Goal: Task Accomplishment & Management: Manage account settings

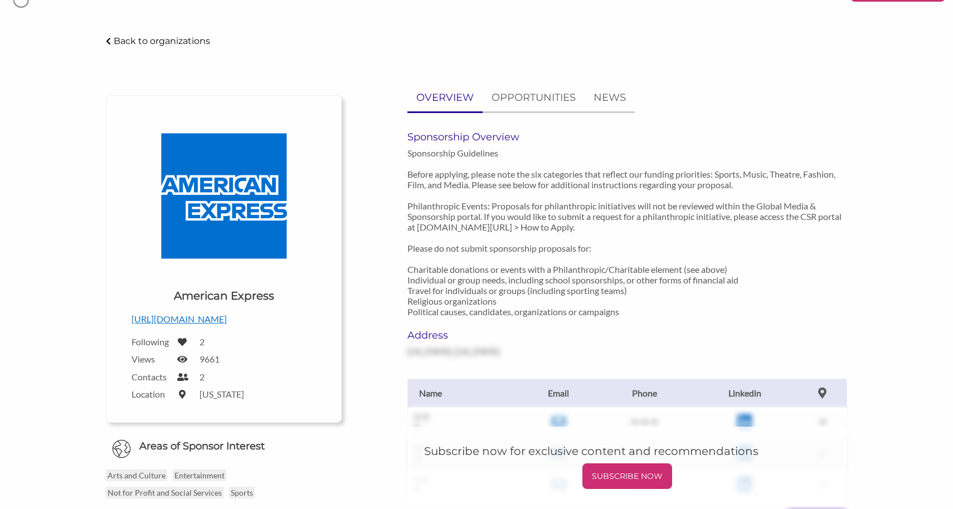
scroll to position [51, 0]
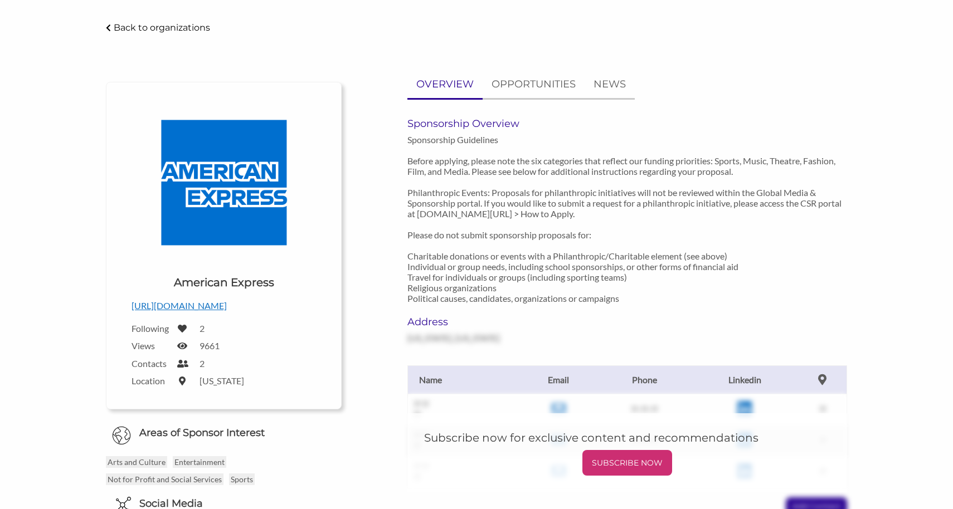
click at [164, 306] on p "https://www.americanexpress.com/en-ca/" at bounding box center [223, 306] width 184 height 14
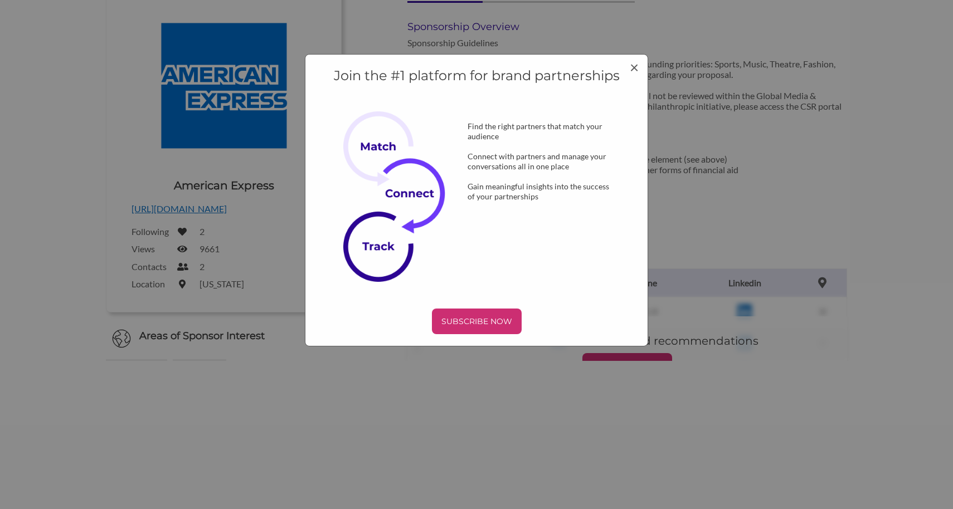
scroll to position [0, 0]
click at [460, 315] on p "SUBSCRIBE NOW" at bounding box center [476, 321] width 81 height 17
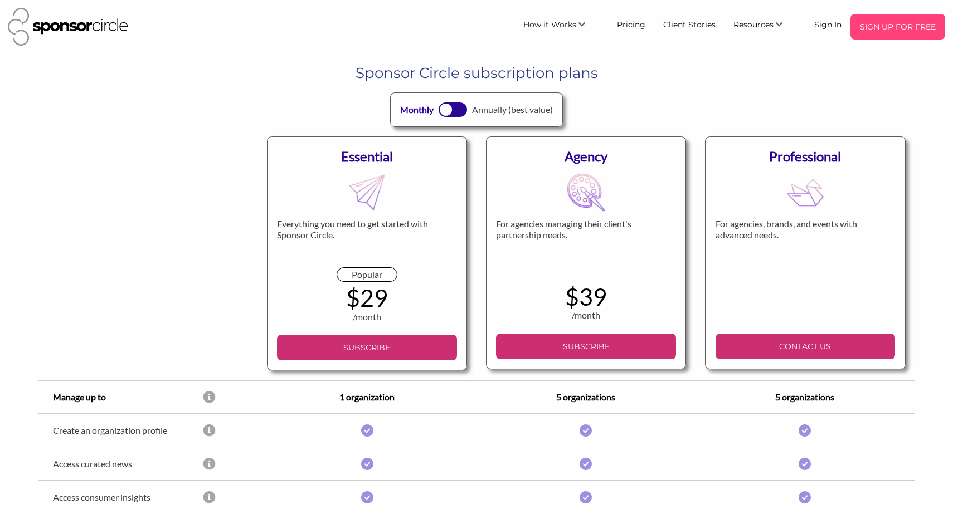
click at [894, 20] on p "SIGN UP FOR FREE" at bounding box center [898, 26] width 86 height 17
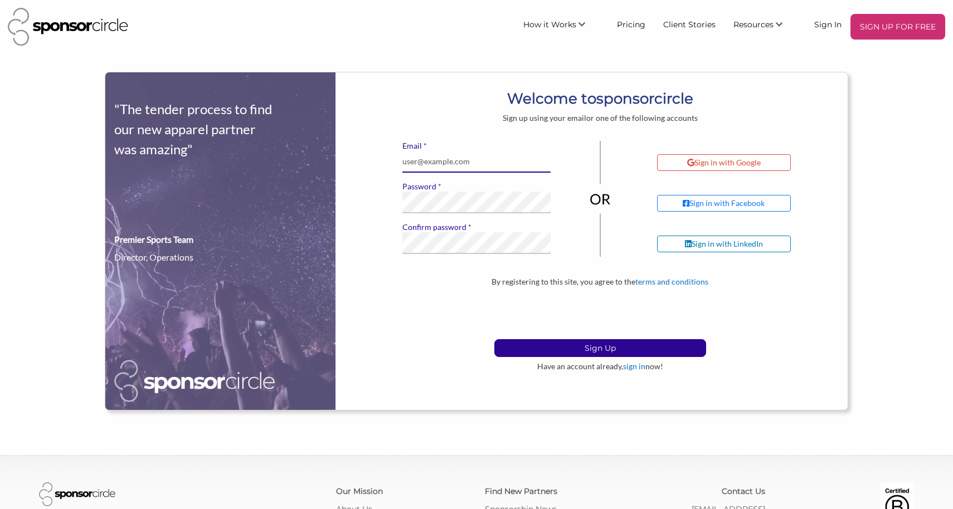
click at [481, 171] on input "* Email" at bounding box center [476, 162] width 148 height 22
type input "i"
type input "[EMAIL_ADDRESS][DOMAIN_NAME]"
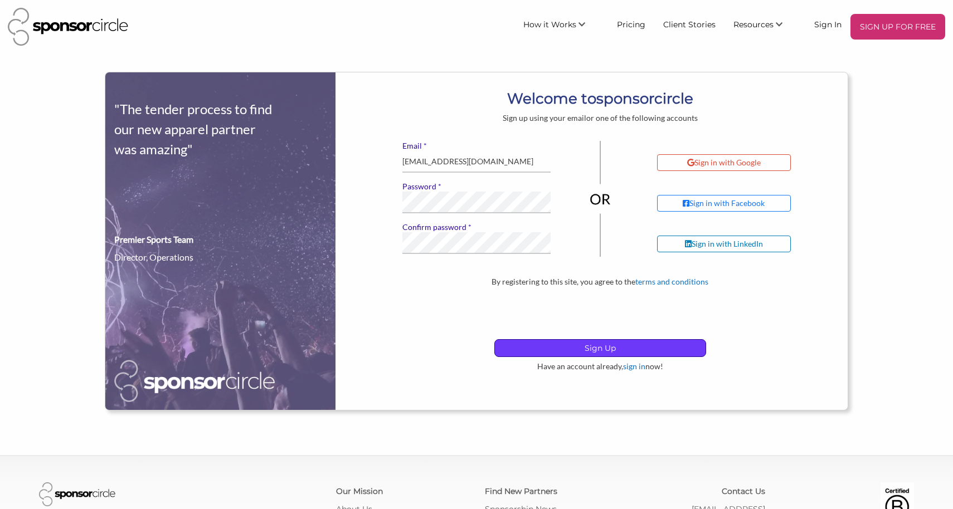
click at [520, 341] on p "Sign Up" at bounding box center [600, 348] width 211 height 17
click at [571, 348] on p "Sign Up" at bounding box center [600, 348] width 211 height 17
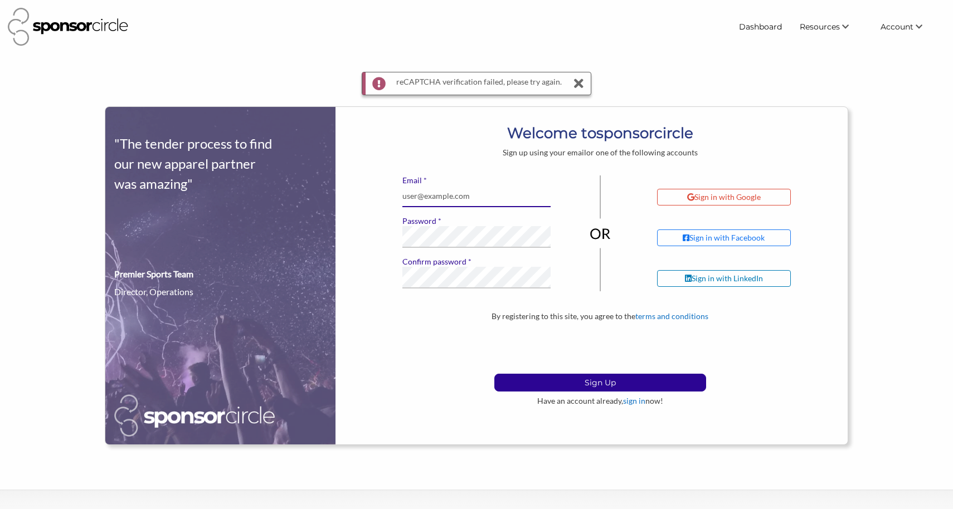
click at [441, 195] on input "* Email" at bounding box center [476, 197] width 148 height 22
type input "marketing@snarkyelephant.com"
click at [582, 83] on icon at bounding box center [579, 83] width 16 height 22
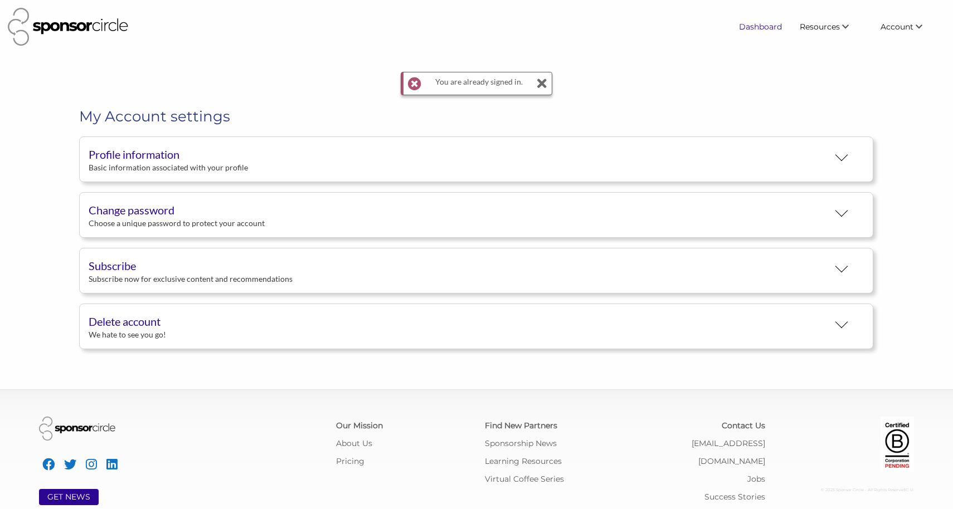
click at [765, 33] on link "Dashboard" at bounding box center [760, 27] width 61 height 20
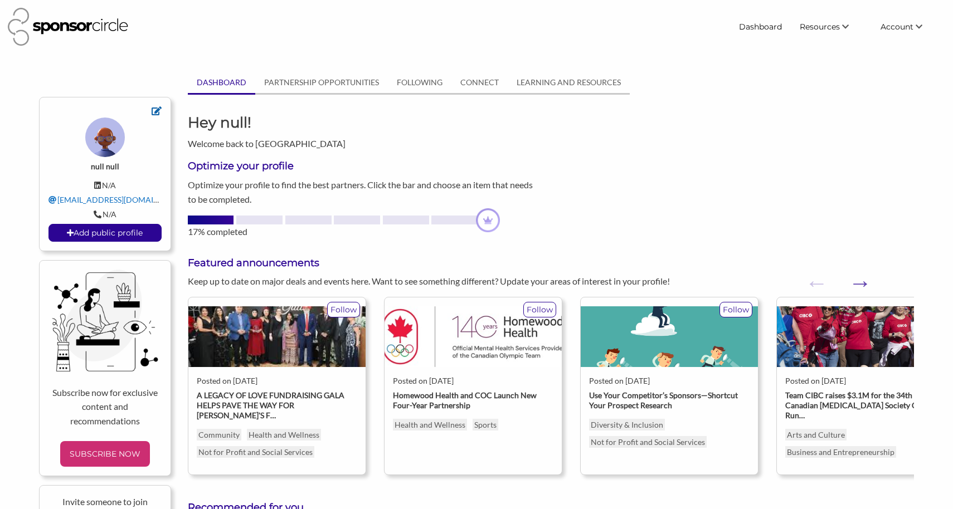
click at [153, 111] on icon at bounding box center [157, 110] width 10 height 9
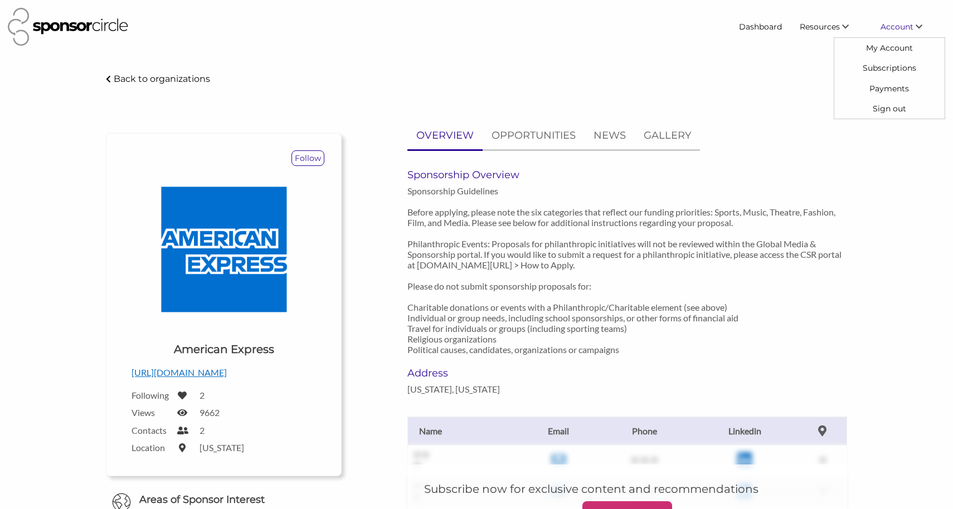
click at [895, 25] on span "Account" at bounding box center [896, 27] width 33 height 10
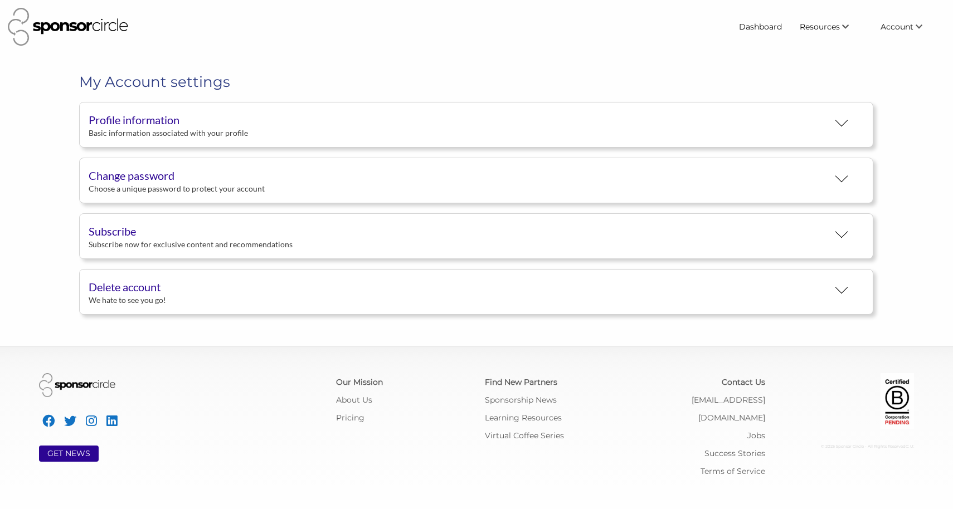
scroll to position [21, 0]
click at [153, 111] on button "Profile information Basic information associated with your profile" at bounding box center [476, 125] width 794 height 46
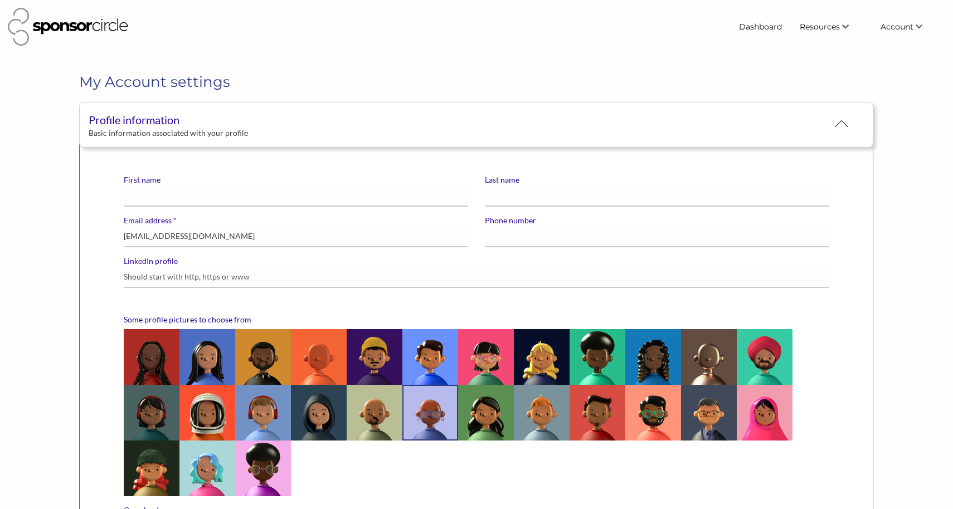
scroll to position [0, 0]
click at [187, 202] on input "First name" at bounding box center [296, 196] width 344 height 22
type input "Snarky"
type input "Elephant"
click at [139, 246] on input "marketing@snarkyelephant.com" at bounding box center [296, 237] width 344 height 22
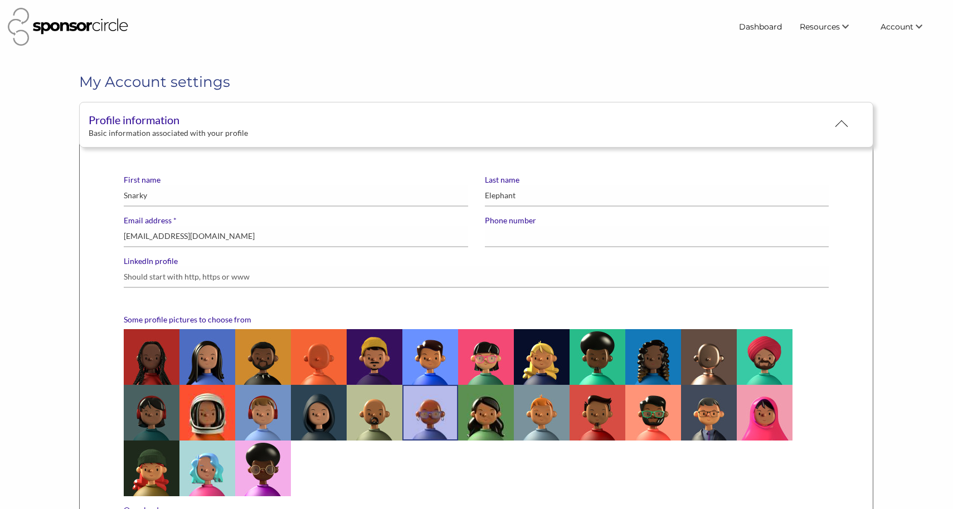
click at [120, 290] on div "LinkedIn profile" at bounding box center [475, 276] width 721 height 41
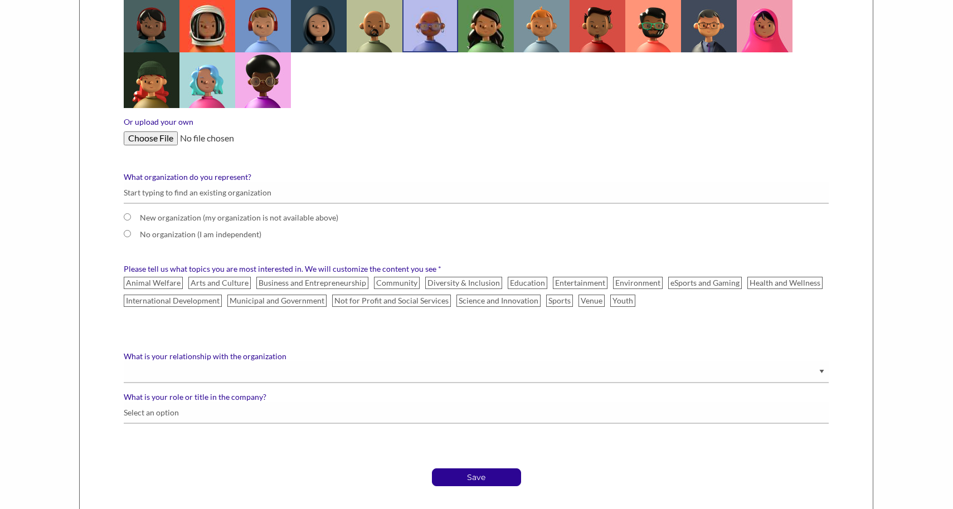
scroll to position [431, 0]
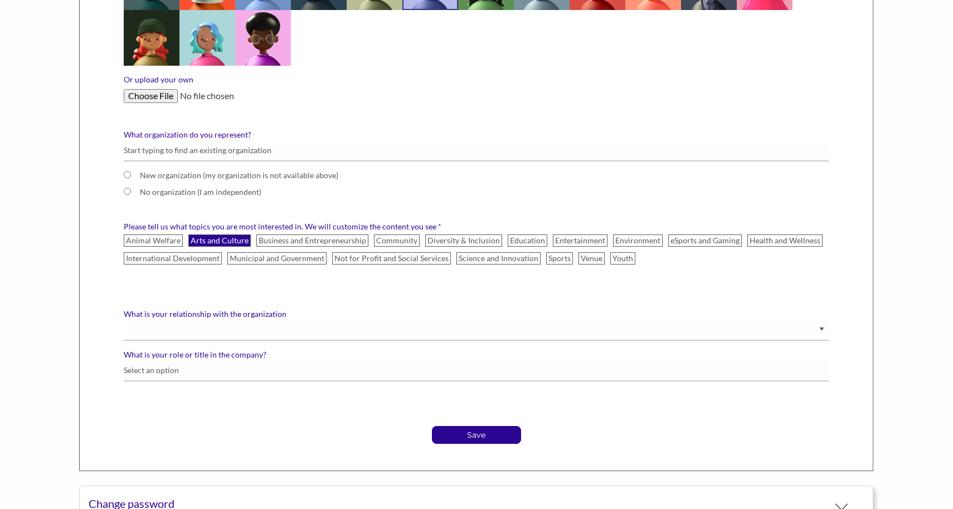
click at [216, 242] on label "Arts and Culture" at bounding box center [219, 241] width 62 height 12
click at [0, 0] on input "Arts and Culture" at bounding box center [0, 0] width 0 height 0
click at [216, 242] on label "Arts and Culture" at bounding box center [219, 241] width 62 height 12
click at [0, 0] on input "Arts and Culture" at bounding box center [0, 0] width 0 height 0
click at [231, 232] on label "Please tell us what topics you are most interested in. We will customize the co…" at bounding box center [476, 227] width 705 height 10
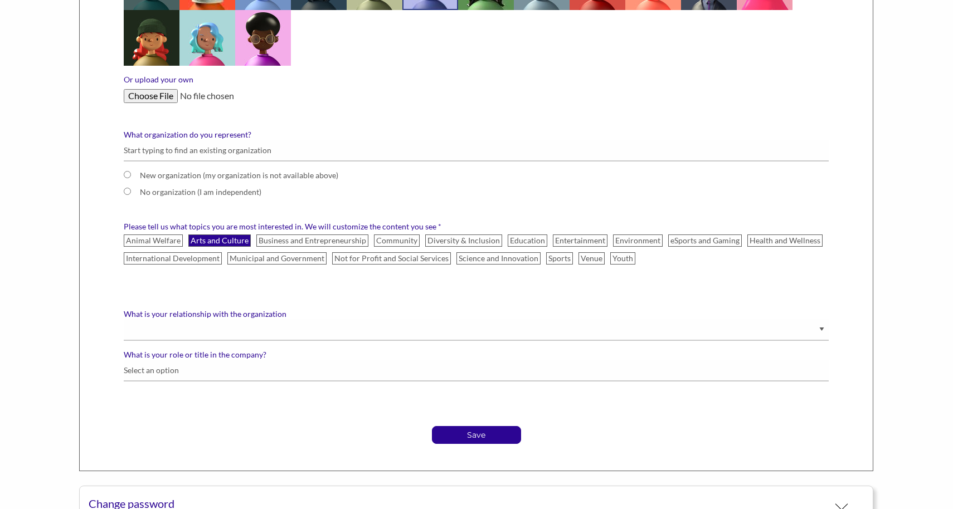
click at [231, 238] on label "Arts and Culture" at bounding box center [219, 241] width 62 height 12
click at [0, 0] on input "Arts and Culture" at bounding box center [0, 0] width 0 height 0
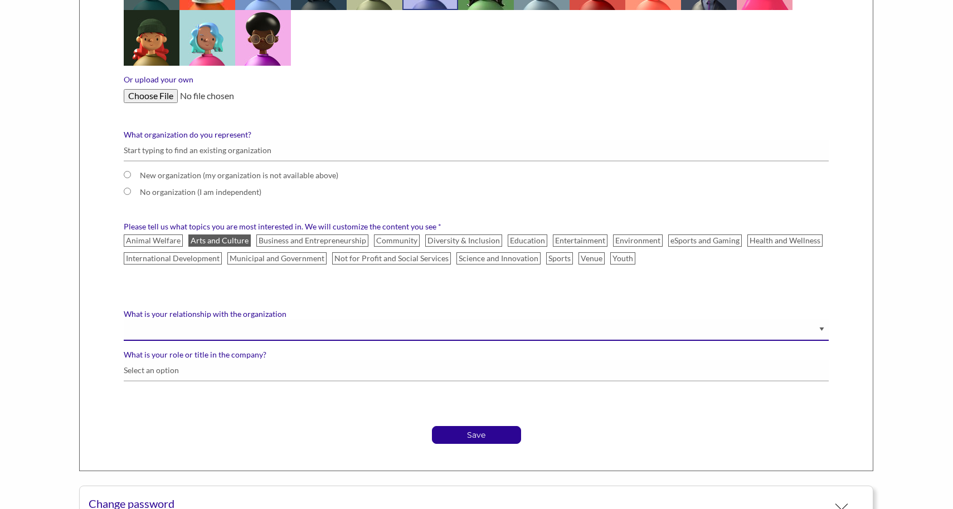
click at [312, 338] on select "Staff Volunteer" at bounding box center [476, 330] width 705 height 22
click at [522, 328] on select "Staff Volunteer" at bounding box center [476, 330] width 705 height 22
select select "Staff"
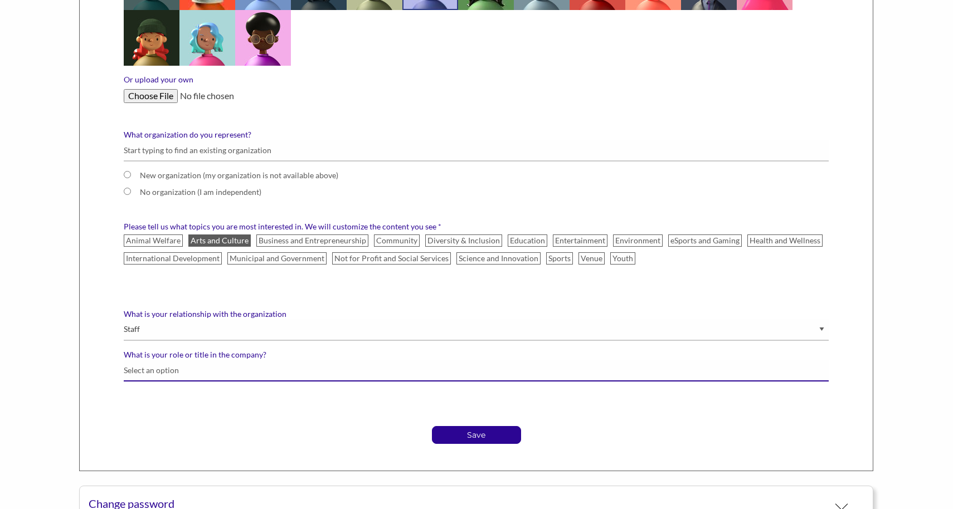
click at [511, 368] on input "What is your role or title in the company?" at bounding box center [476, 371] width 705 height 22
type input "m"
drag, startPoint x: 309, startPoint y: 372, endPoint x: 60, endPoint y: 393, distance: 250.4
click at [60, 393] on main "My Account settings Profile information Basic information associated with your …" at bounding box center [476, 139] width 953 height 997
type input "Marketing"
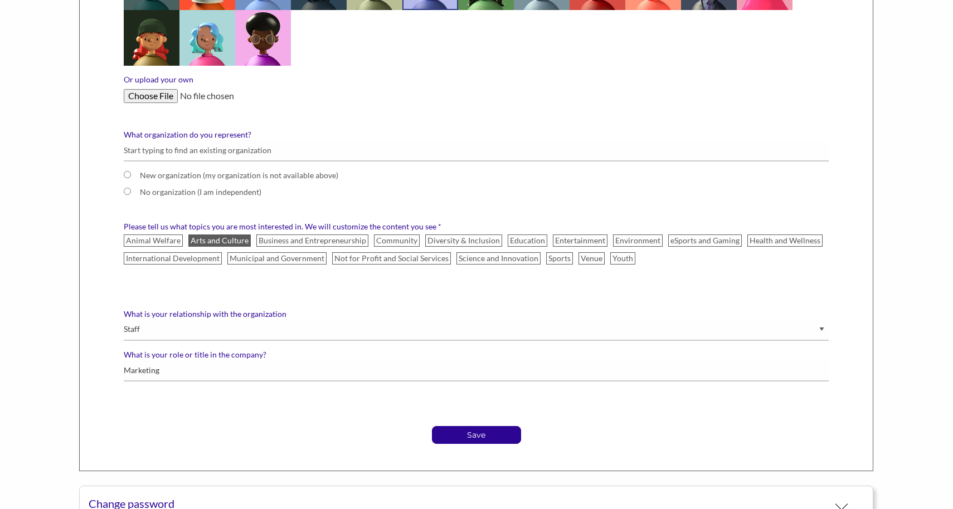
click at [156, 385] on div "What is your role or title in the company? Marketing" at bounding box center [475, 370] width 721 height 41
click at [154, 372] on input "Marketing" at bounding box center [476, 371] width 705 height 22
click at [271, 274] on div "Animal Welfare Arts and Culture Business and Entrepreneurship Community Diversi…" at bounding box center [475, 254] width 721 height 45
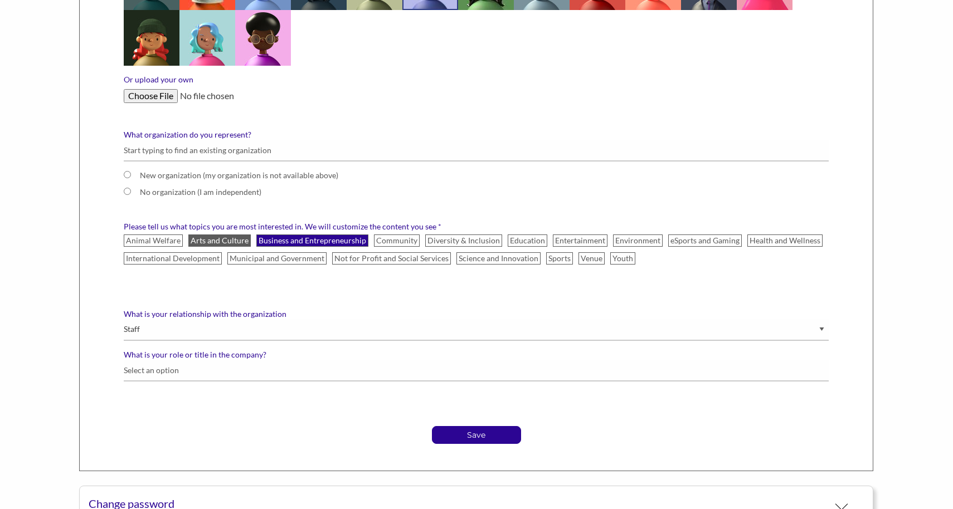
click at [313, 241] on label "Business and Entrepreneurship" at bounding box center [312, 241] width 112 height 12
click at [0, 0] on input "Business and Entrepreneurship" at bounding box center [0, 0] width 0 height 0
click at [468, 241] on label "Diversity & Inclusion" at bounding box center [463, 241] width 77 height 12
click at [0, 0] on input "Diversity & Inclusion" at bounding box center [0, 0] width 0 height 0
click at [564, 237] on label "Entertainment" at bounding box center [580, 241] width 55 height 12
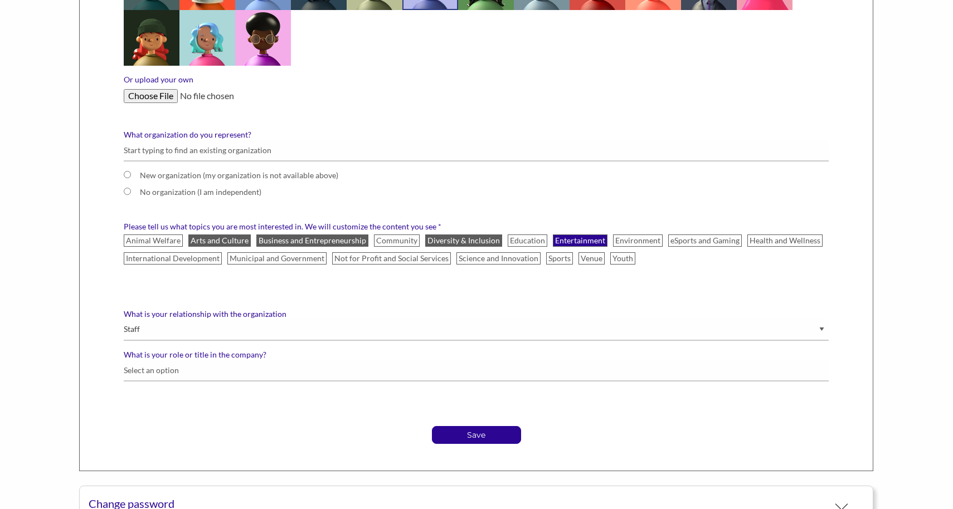
click at [0, 0] on input "Entertainment" at bounding box center [0, 0] width 0 height 0
click at [453, 431] on p "Save" at bounding box center [476, 435] width 88 height 17
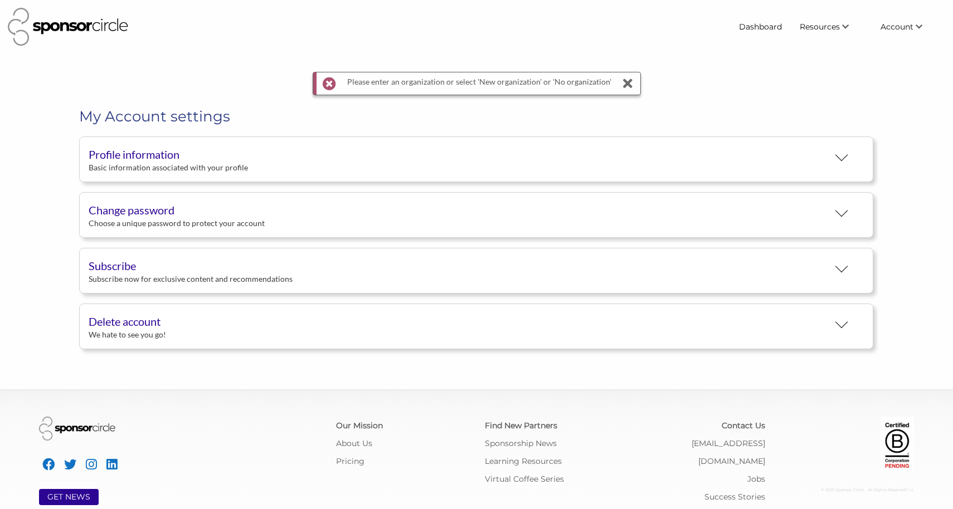
scroll to position [21, 0]
click at [446, 157] on div "Profile information" at bounding box center [458, 154] width 739 height 17
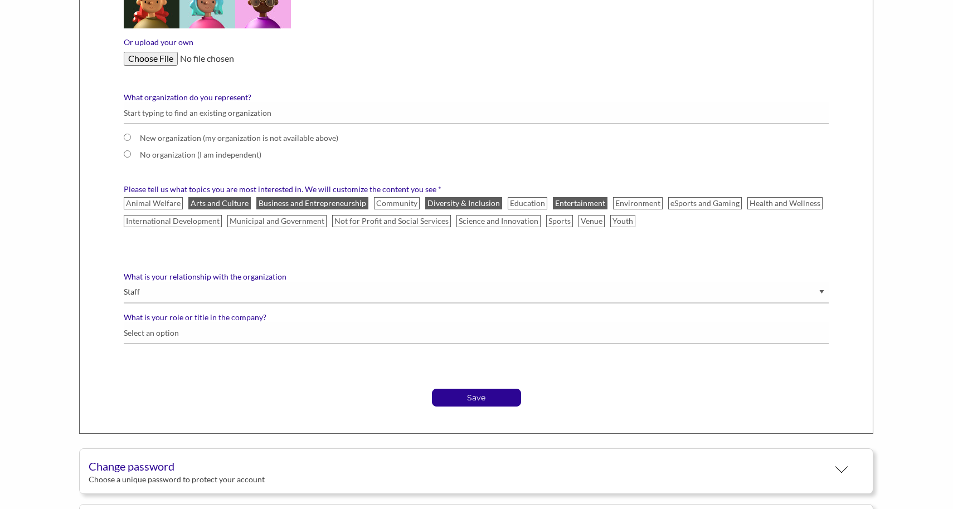
scroll to position [497, 0]
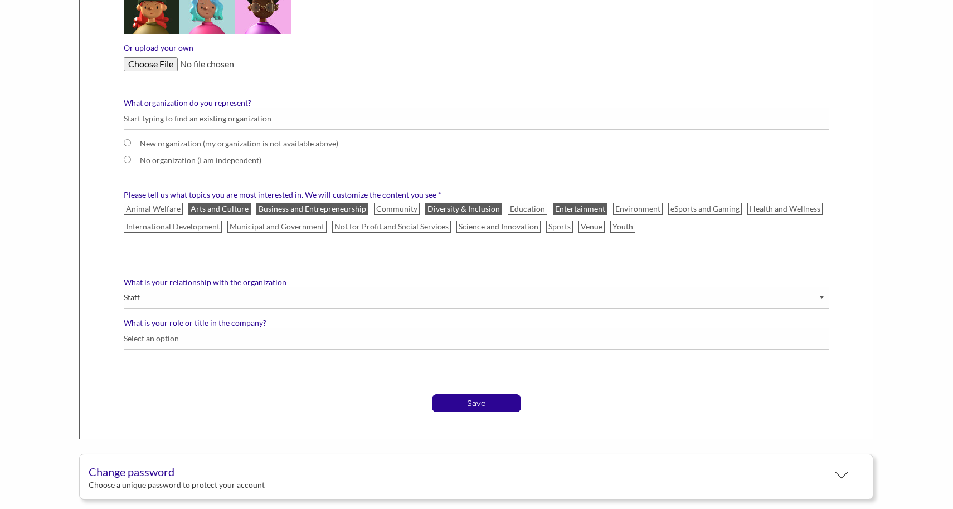
click at [126, 143] on input "New organization (my organization is not available above)" at bounding box center [127, 142] width 7 height 7
radio input "true"
click at [126, 144] on input "New organization (my organization is not available above)" at bounding box center [127, 142] width 7 height 7
click at [144, 131] on div "New organization (my organization is not available above) No organization (I am…" at bounding box center [475, 140] width 721 height 64
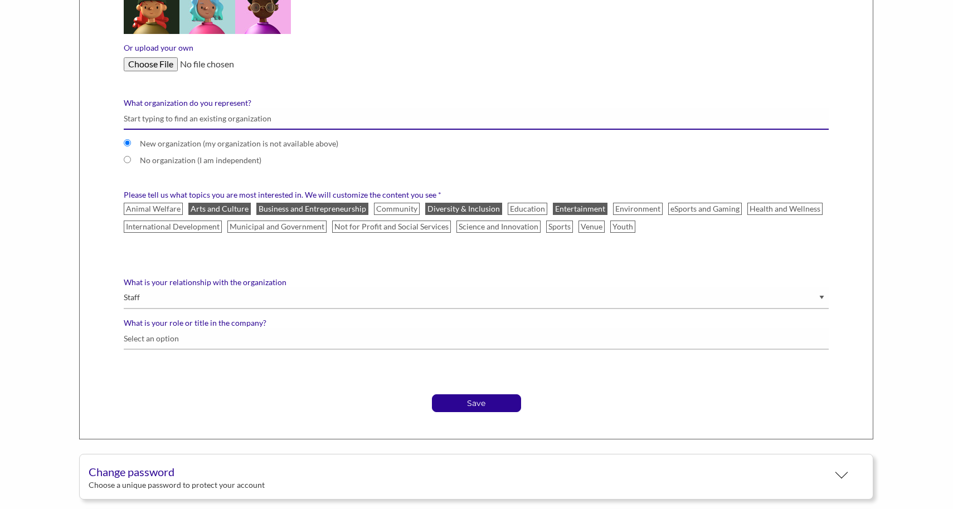
click at [144, 121] on input "What organization do you represent?" at bounding box center [476, 119] width 705 height 22
type input "S"
radio input "false"
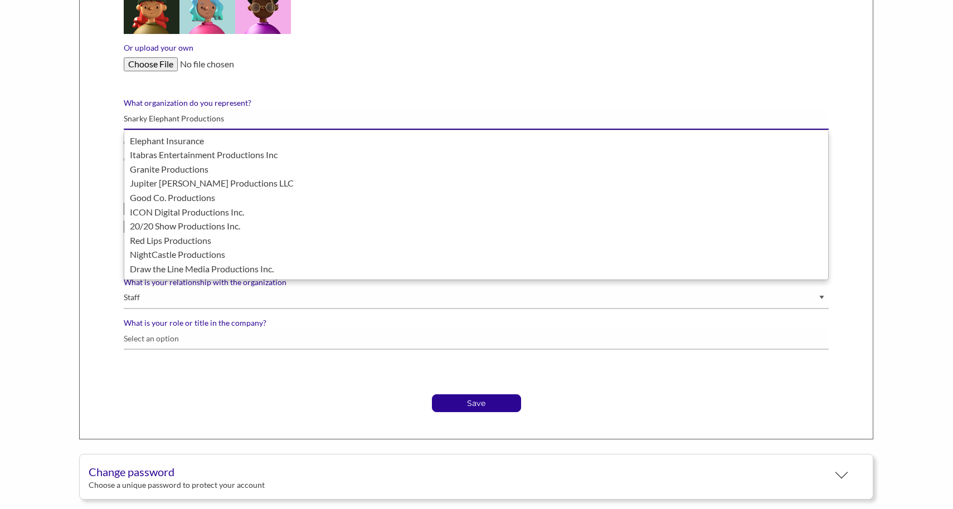
type input "Snarky Elephant Productions"
click at [432, 394] on button "Save" at bounding box center [476, 403] width 89 height 18
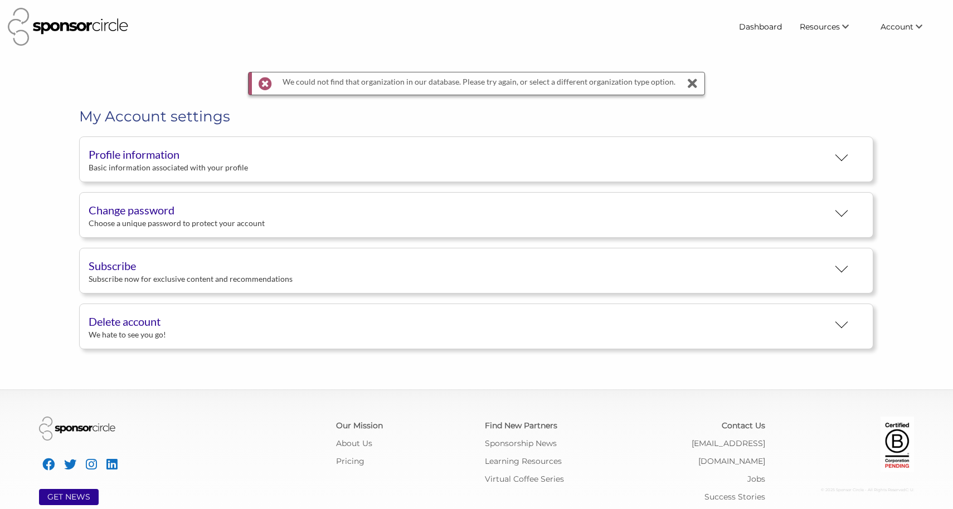
scroll to position [21, 0]
click at [208, 175] on button "Profile information Basic information associated with your profile" at bounding box center [476, 159] width 794 height 46
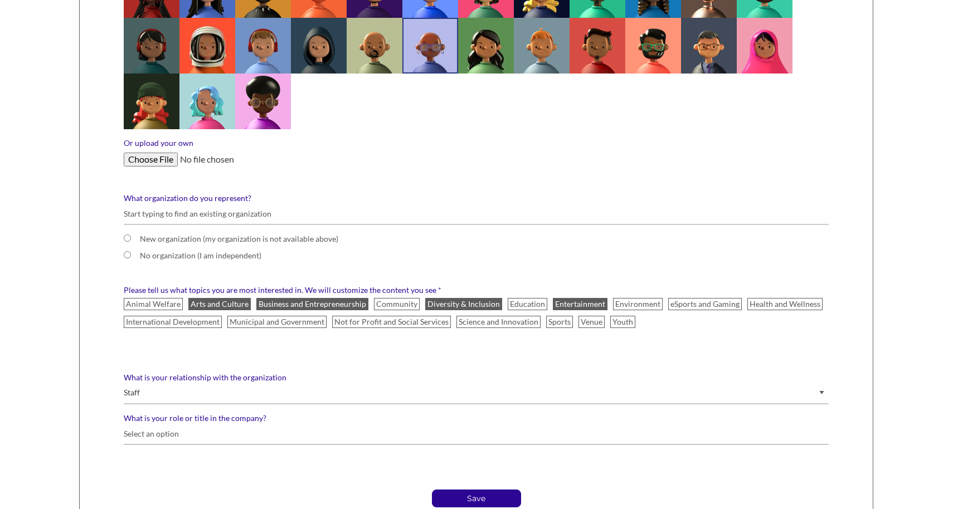
scroll to position [402, 0]
click at [129, 237] on input "New organization (my organization is not available above)" at bounding box center [127, 237] width 7 height 7
radio input "true"
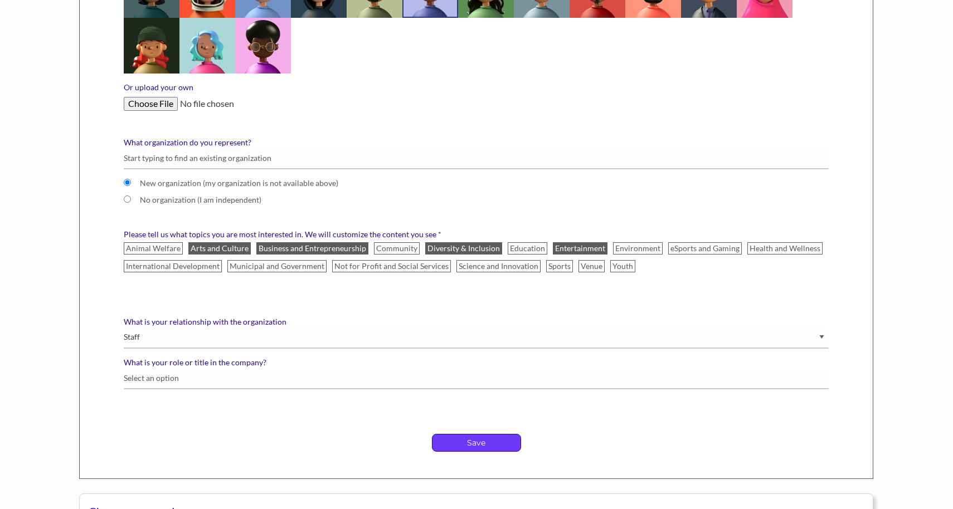
click at [458, 440] on p "Save" at bounding box center [476, 443] width 88 height 17
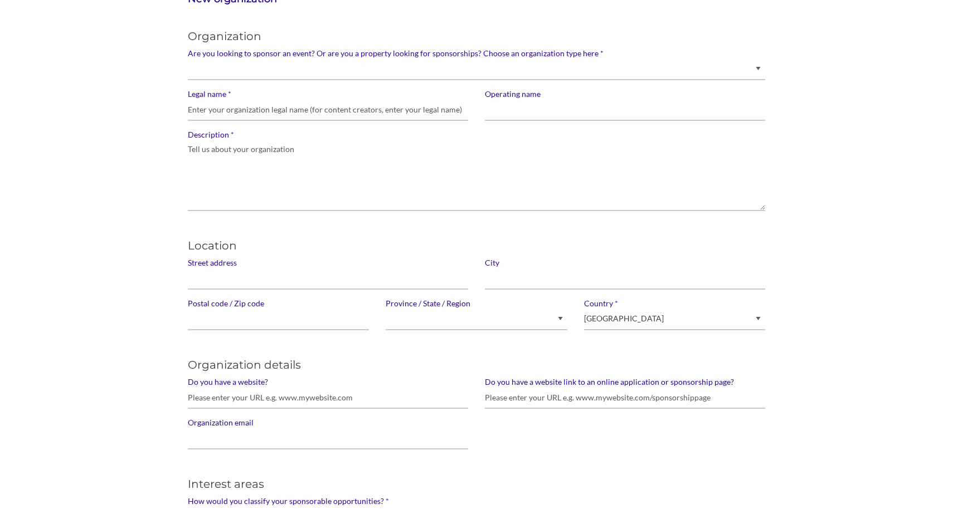
scroll to position [123, 0]
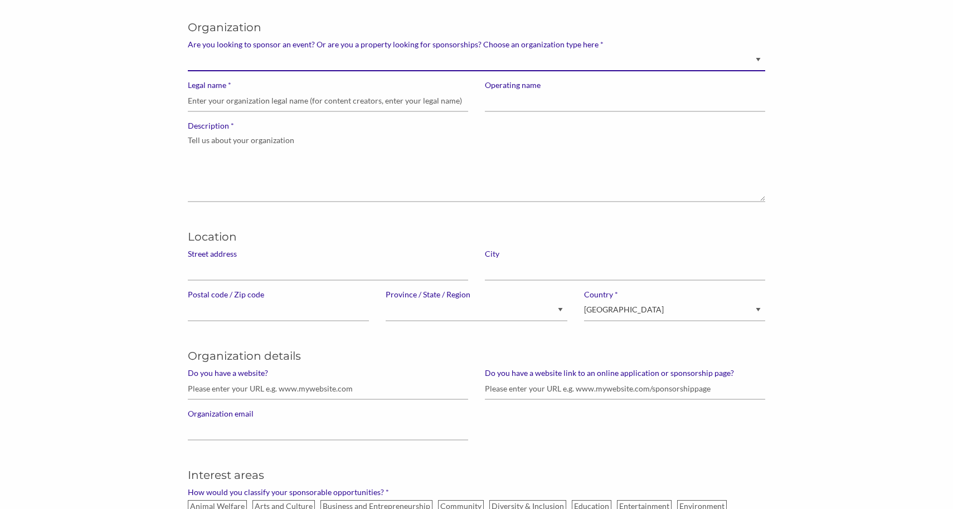
click at [357, 70] on select "Brand manager looking to sell to or sponsor events and sports teams Event organ…" at bounding box center [477, 61] width 578 height 22
select select "Property"
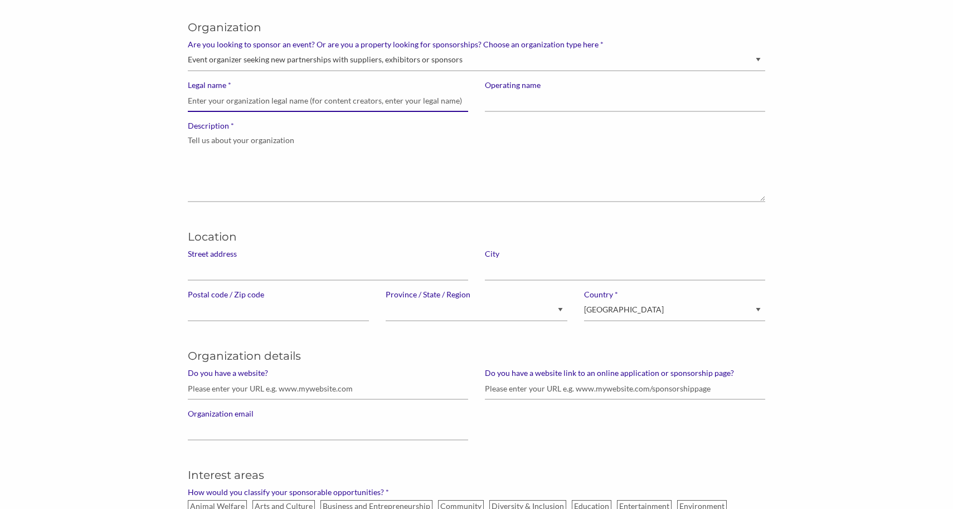
click at [360, 99] on input "* Legal name" at bounding box center [328, 101] width 280 height 22
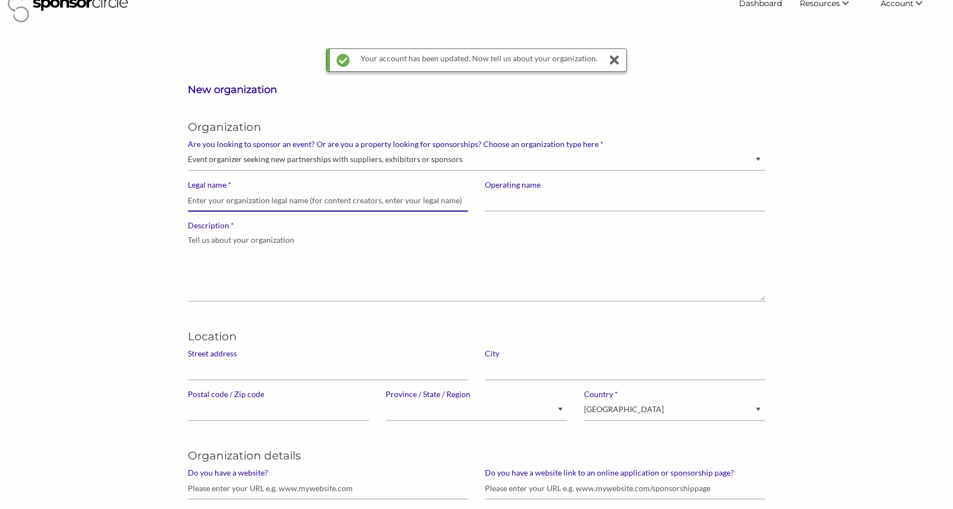
scroll to position [0, 0]
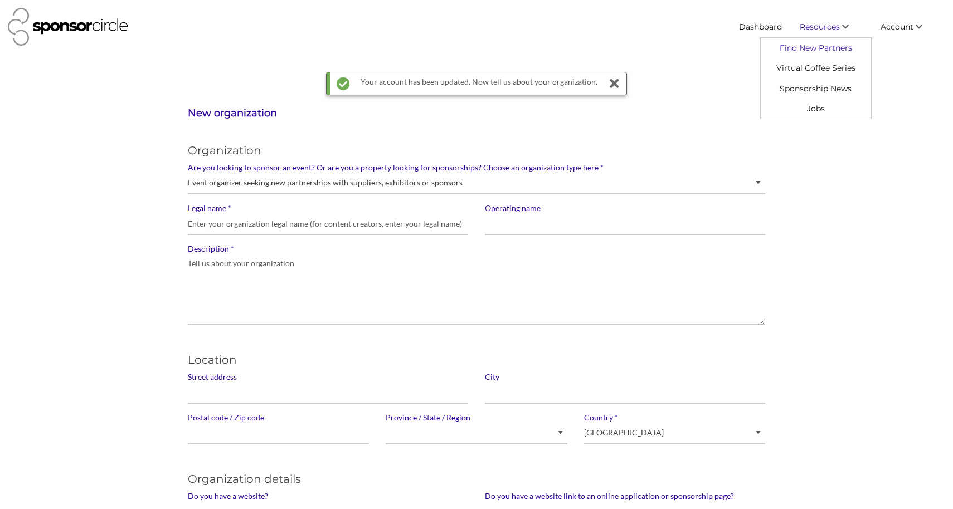
click at [815, 49] on link "Find New Partners" at bounding box center [815, 48] width 110 height 20
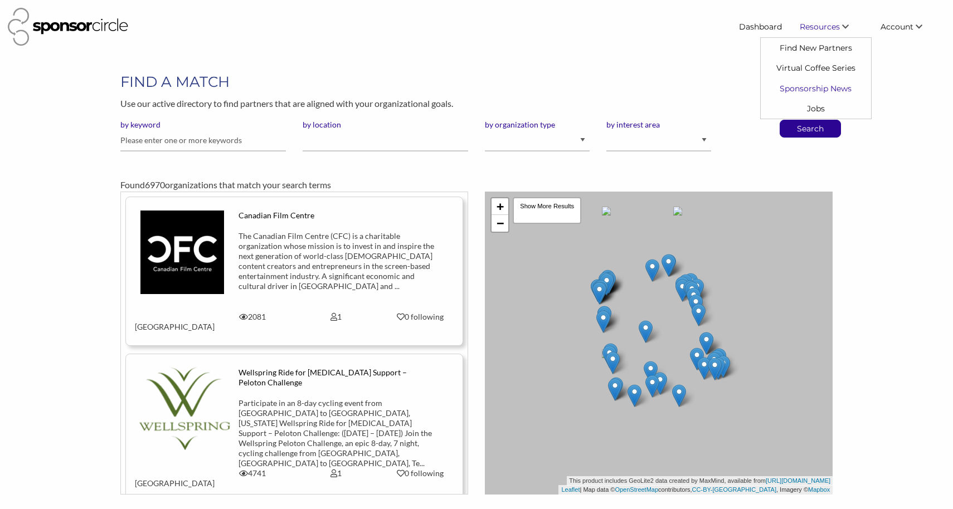
click at [792, 92] on link "Sponsorship News" at bounding box center [815, 88] width 110 height 20
